Goal: Navigation & Orientation: Find specific page/section

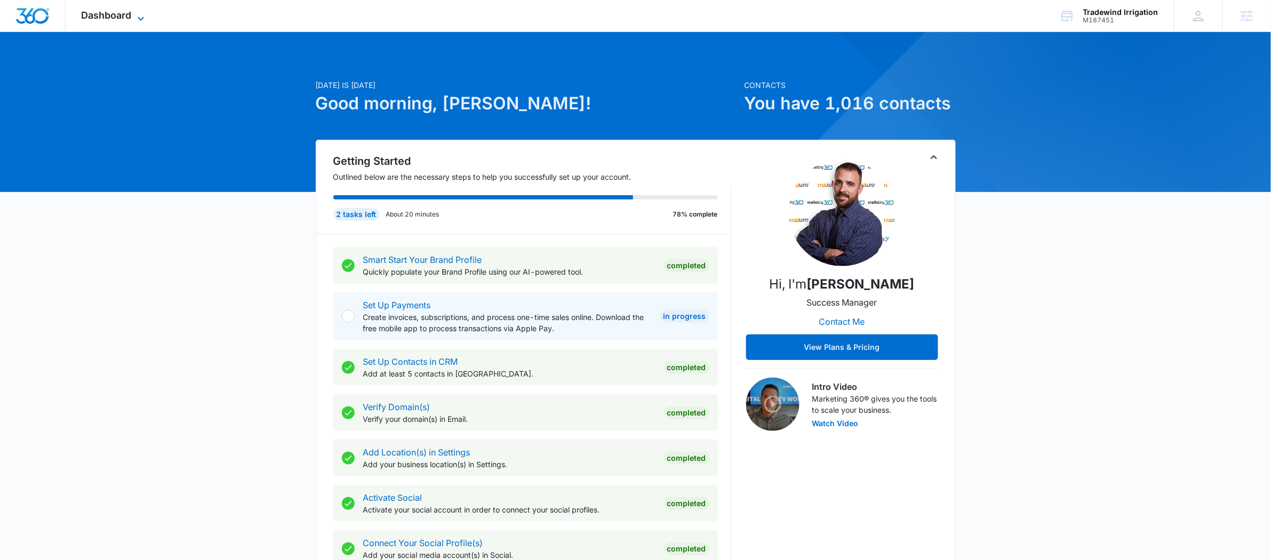
click at [101, 15] on span "Dashboard" at bounding box center [107, 15] width 50 height 11
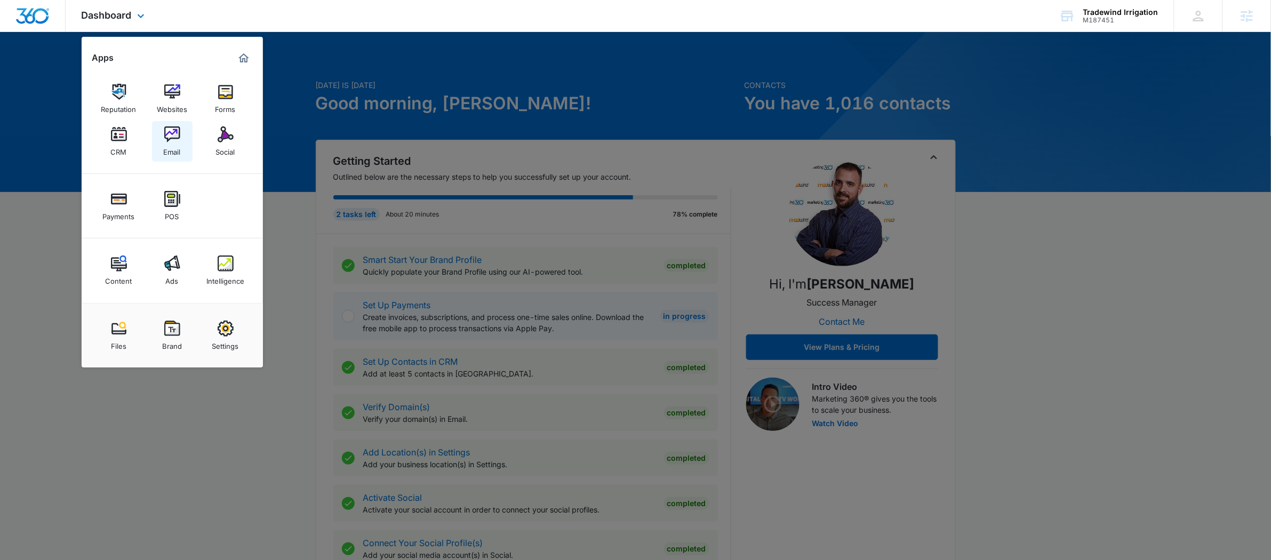
click at [167, 146] on div "Email" at bounding box center [172, 149] width 17 height 14
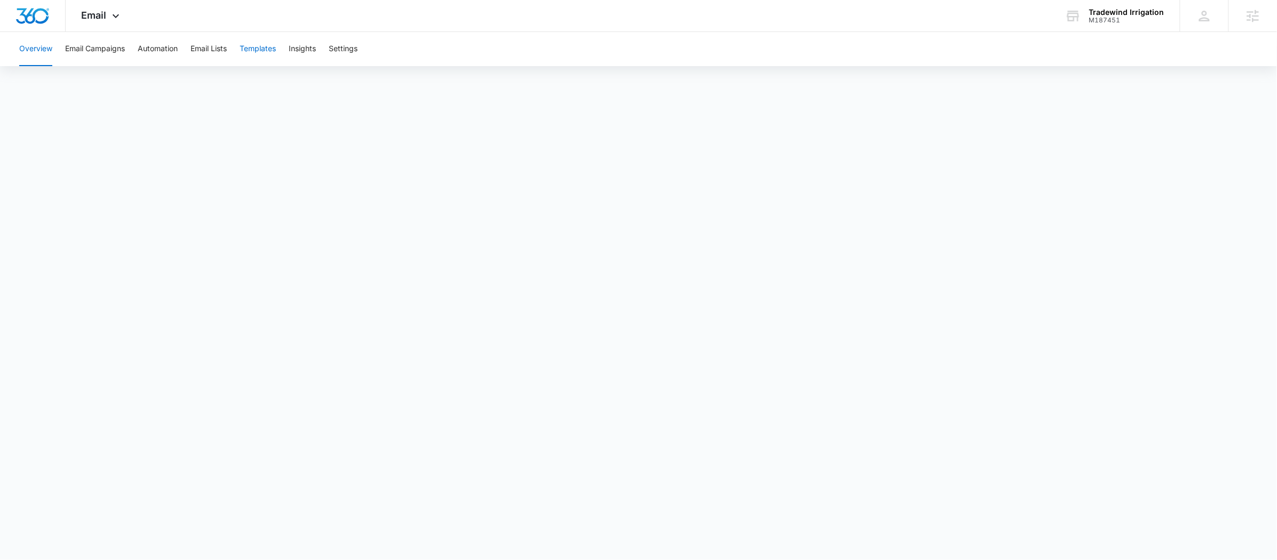
click at [264, 51] on button "Templates" at bounding box center [258, 49] width 36 height 34
click at [117, 47] on button "Email Campaigns" at bounding box center [95, 49] width 60 height 34
click at [143, 46] on button "Automation" at bounding box center [158, 49] width 40 height 34
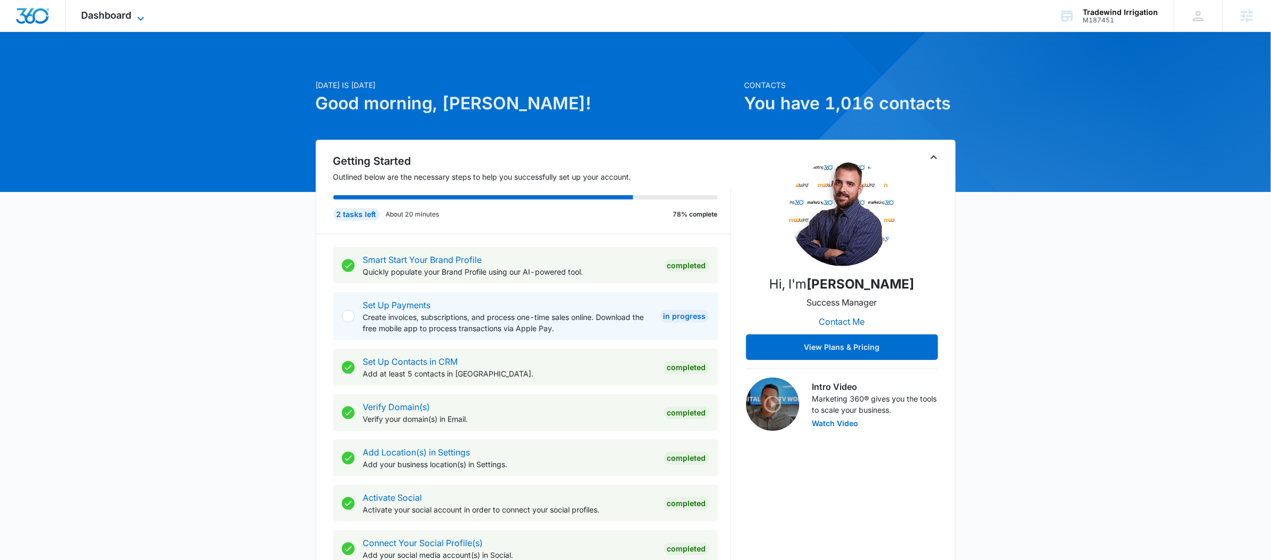
click at [141, 14] on icon at bounding box center [140, 18] width 13 height 13
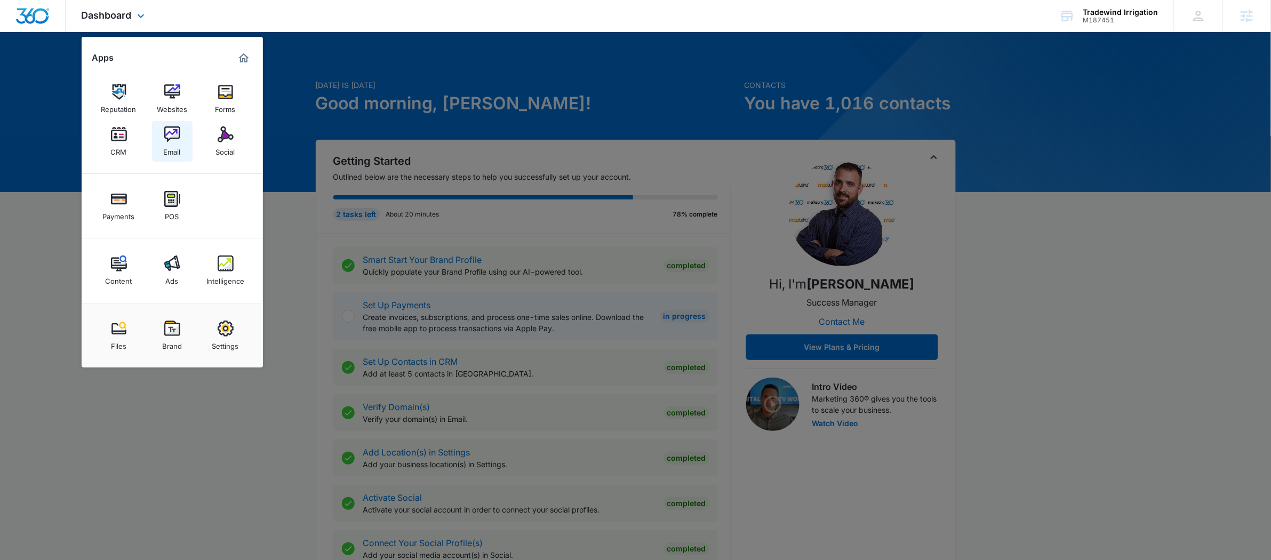
click at [174, 136] on img at bounding box center [172, 134] width 16 height 16
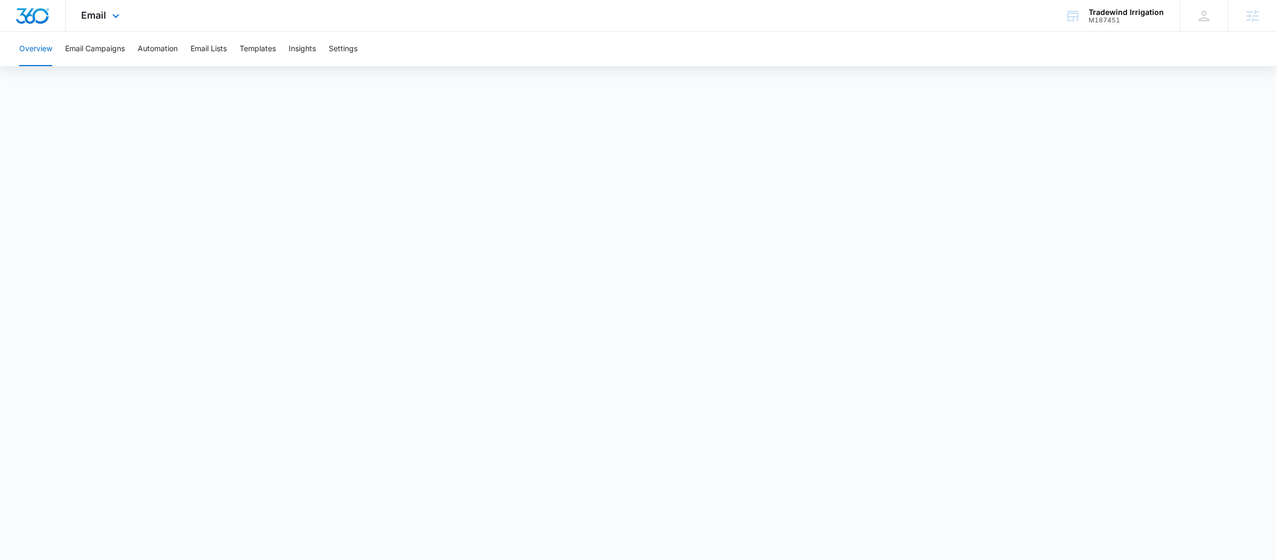
click at [108, 16] on div "Email Apps Reputation Websites Forms CRM Email Social Payments POS Content Ads …" at bounding box center [102, 15] width 73 height 31
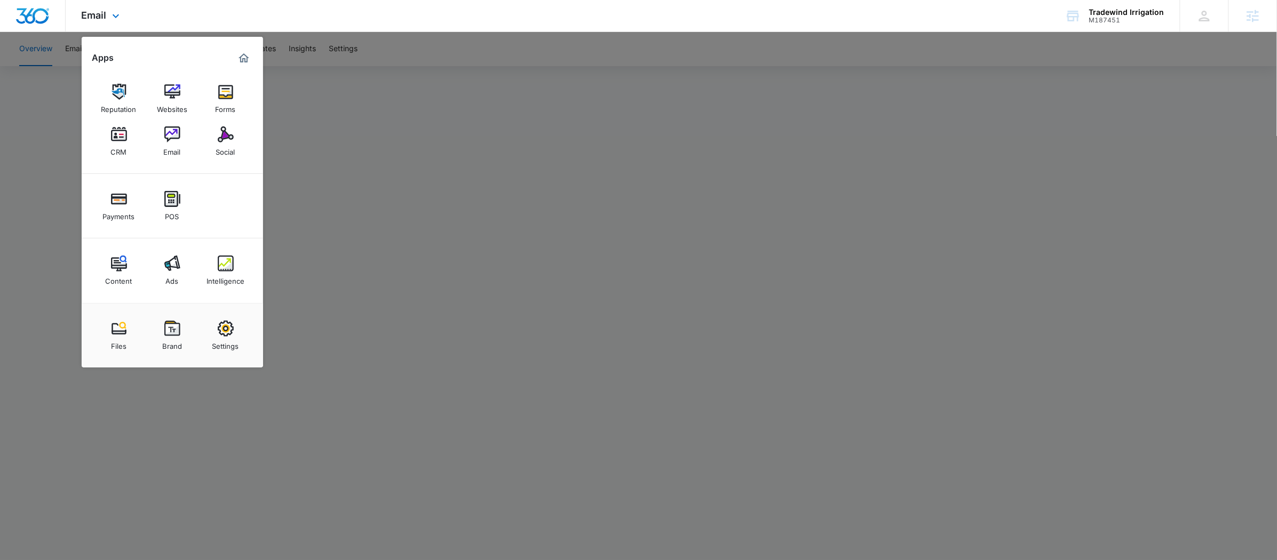
click at [242, 60] on img "Marketing 360® Dashboard" at bounding box center [243, 58] width 13 height 13
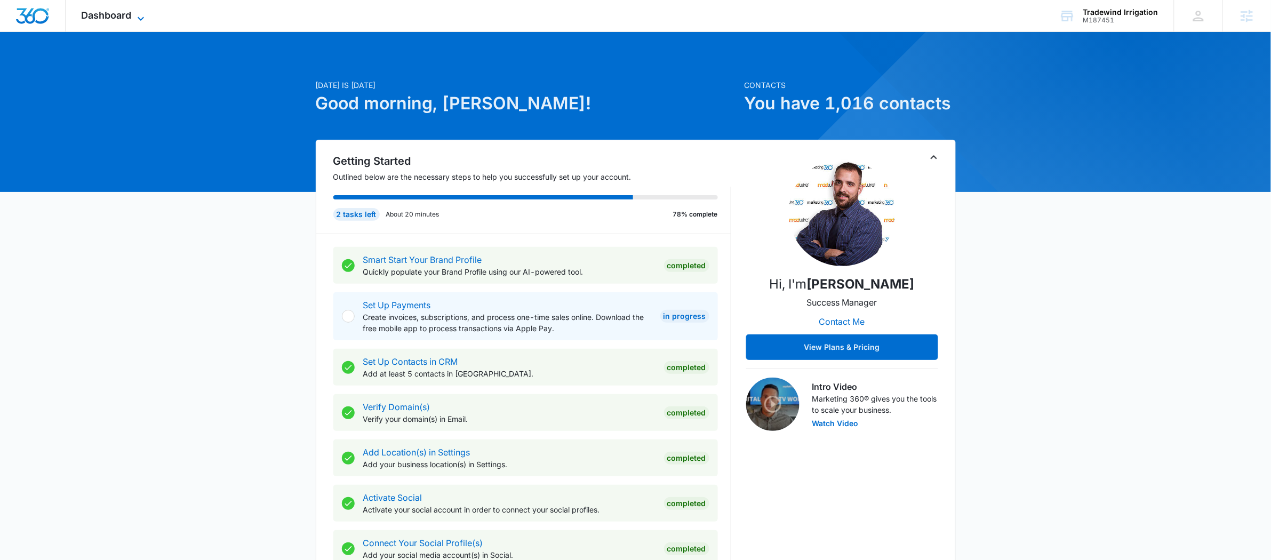
click at [136, 12] on icon at bounding box center [140, 18] width 13 height 13
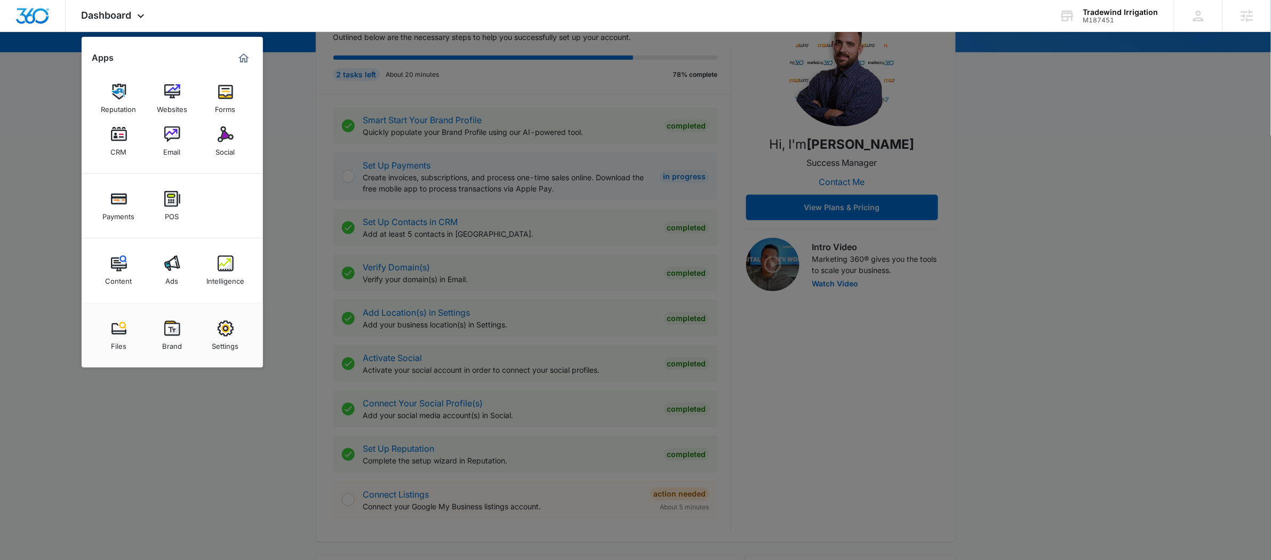
click at [306, 241] on div at bounding box center [635, 280] width 1271 height 560
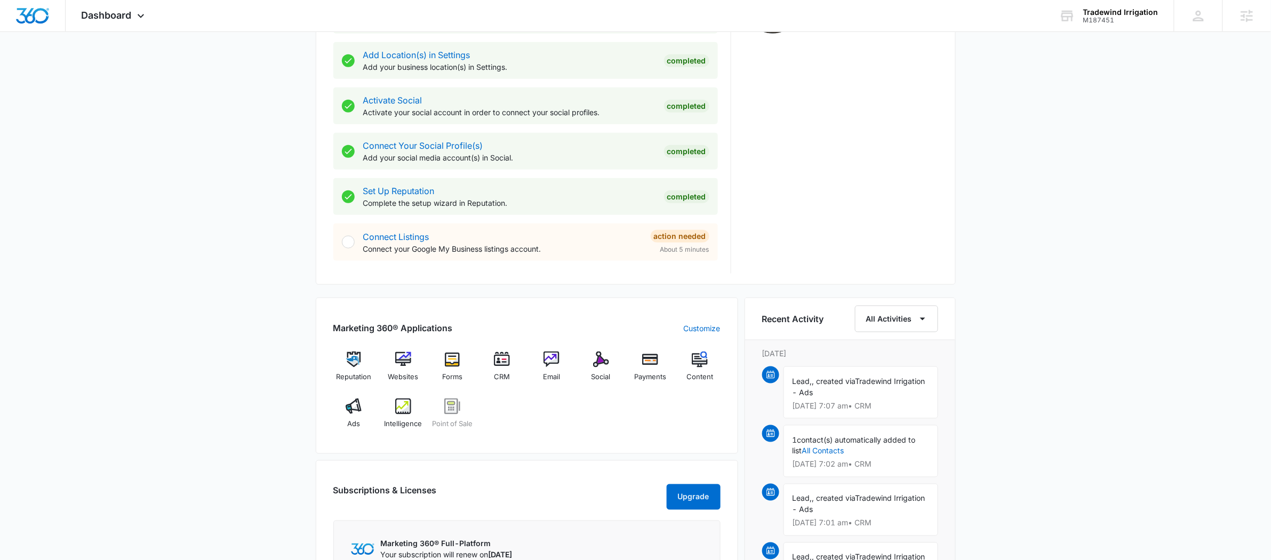
scroll to position [420, 0]
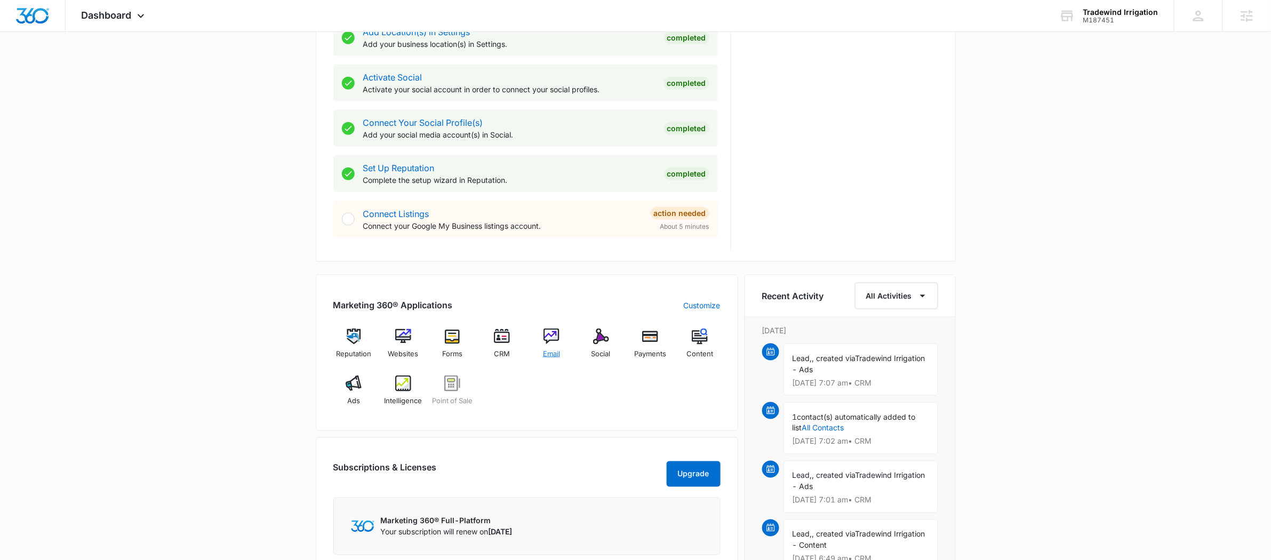
click at [552, 338] on img at bounding box center [552, 337] width 16 height 16
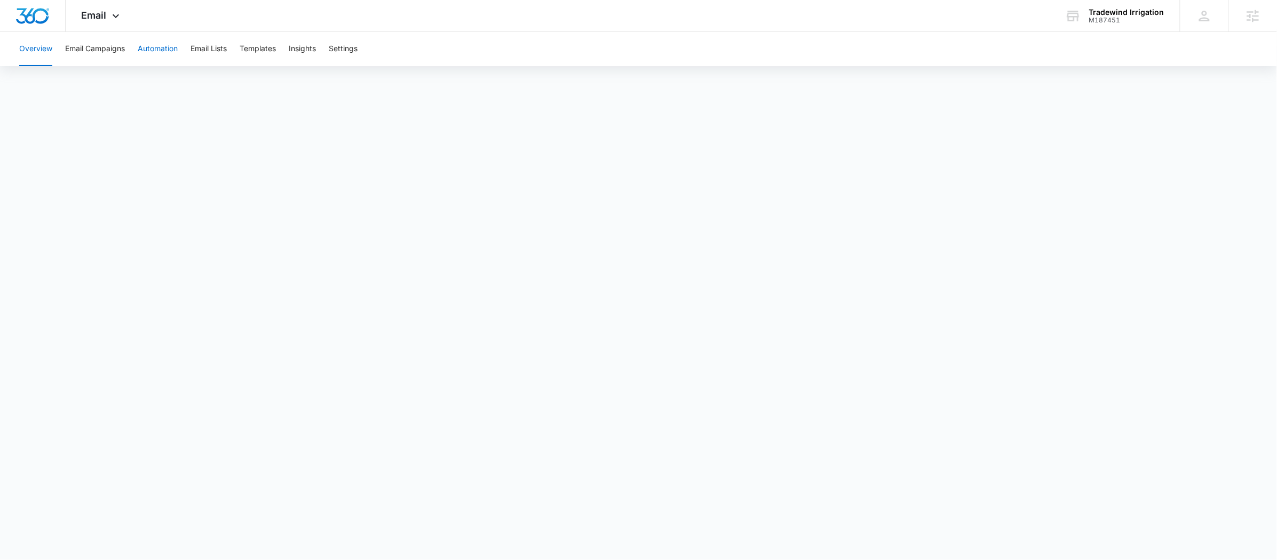
click at [148, 43] on button "Automation" at bounding box center [158, 49] width 40 height 34
click at [121, 21] on icon at bounding box center [115, 18] width 13 height 13
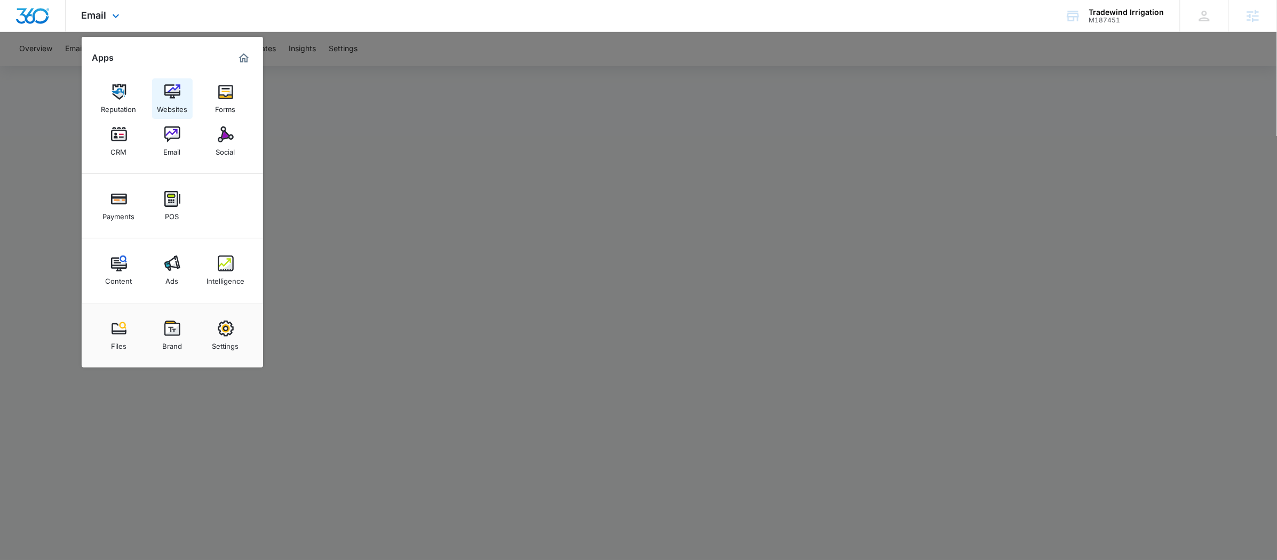
click at [169, 86] on img at bounding box center [172, 92] width 16 height 16
